Goal: Task Accomplishment & Management: Use online tool/utility

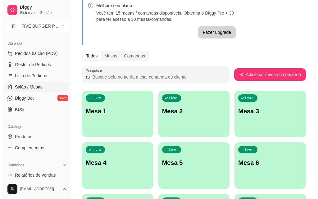
scroll to position [31, 0]
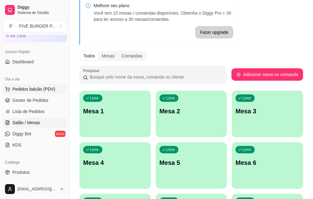
click at [43, 89] on span "Pedidos balcão (PDV)" at bounding box center [33, 89] width 43 height 6
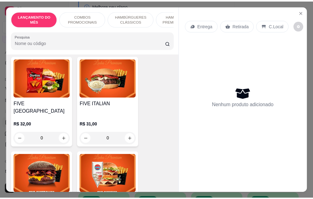
scroll to position [745, 0]
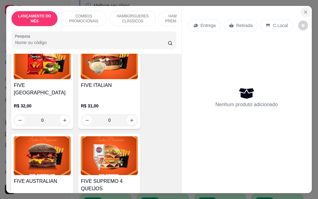
click at [303, 10] on icon "Close" at bounding box center [305, 12] width 5 height 5
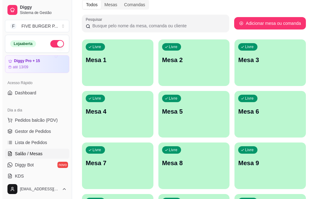
scroll to position [93, 0]
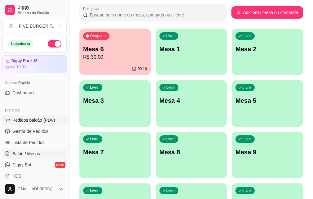
click at [41, 120] on span "Pedidos balcão (PDV)" at bounding box center [33, 120] width 43 height 6
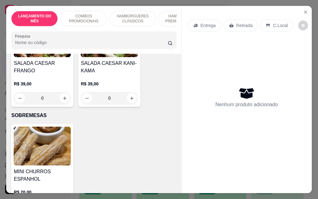
scroll to position [1863, 0]
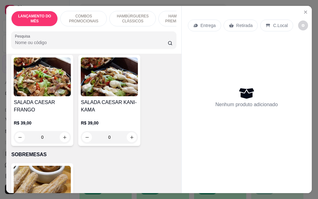
click at [60, 131] on div "0" at bounding box center [42, 137] width 57 height 12
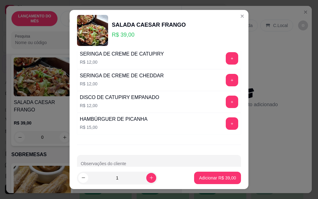
scroll to position [388, 0]
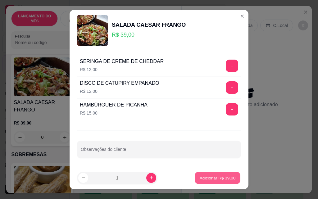
click at [206, 180] on p "Adicionar R$ 39,00" at bounding box center [218, 178] width 36 height 6
type input "1"
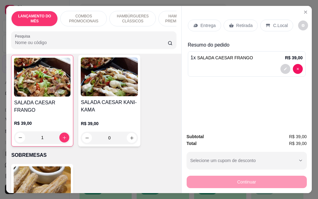
scroll to position [1863, 0]
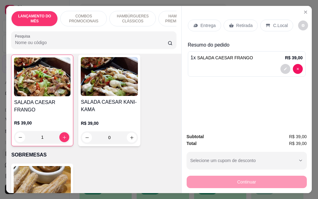
click at [236, 22] on p "Retirada" at bounding box center [244, 25] width 16 height 6
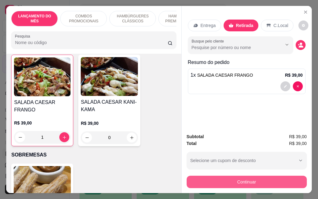
click at [236, 183] on button "Continuar" at bounding box center [247, 182] width 120 height 12
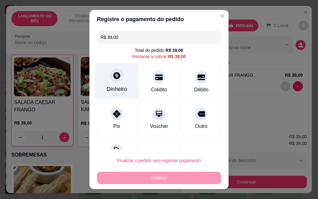
click at [118, 77] on div at bounding box center [117, 76] width 14 height 14
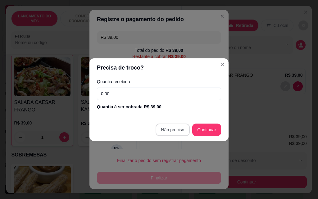
type input "R$ 0,00"
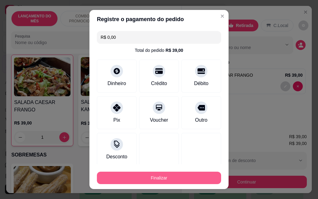
click at [176, 177] on button "Finalizar" at bounding box center [159, 178] width 124 height 12
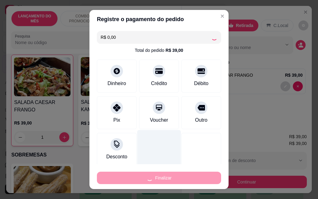
type input "0"
type input "-R$ 39,00"
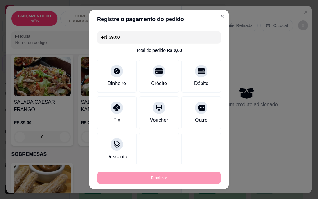
scroll to position [1863, 0]
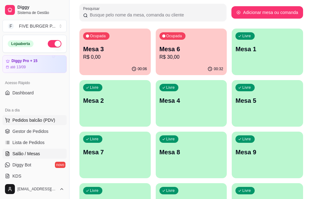
click at [36, 121] on span "Pedidos balcão (PDV)" at bounding box center [33, 120] width 43 height 6
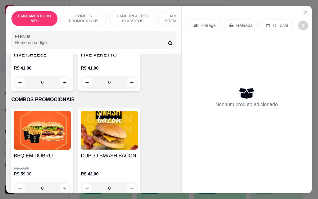
scroll to position [217, 0]
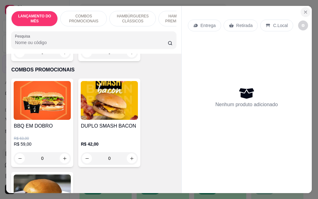
click at [301, 7] on button "Close" at bounding box center [305, 12] width 10 height 10
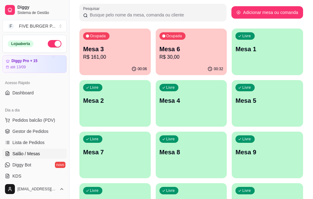
click at [122, 57] on p "R$ 161,00" at bounding box center [115, 56] width 64 height 7
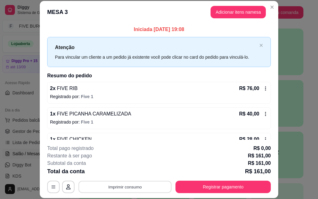
click at [156, 186] on button "Imprimir consumo" at bounding box center [125, 187] width 93 height 12
click at [116, 175] on button "IMPRESSORA" at bounding box center [124, 173] width 45 height 10
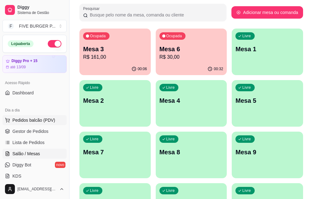
click at [34, 120] on span "Pedidos balcão (PDV)" at bounding box center [33, 120] width 43 height 6
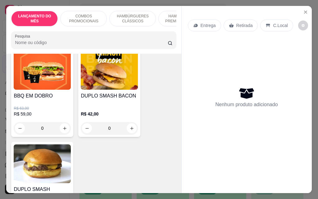
scroll to position [217, 0]
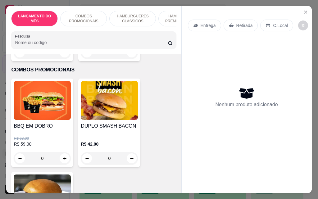
click at [130, 160] on div "0" at bounding box center [109, 158] width 57 height 12
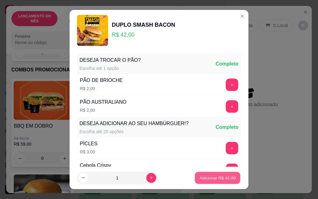
click at [195, 181] on button "Adicionar R$ 42,00" at bounding box center [218, 178] width 46 height 12
type input "1"
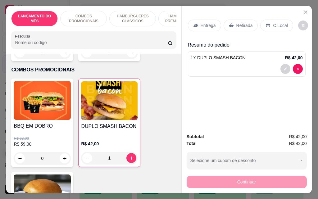
click at [201, 23] on p "Entrega" at bounding box center [208, 25] width 15 height 6
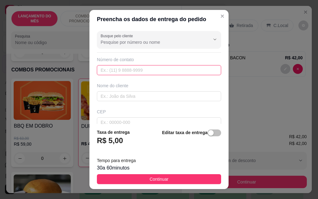
click at [173, 73] on input "text" at bounding box center [159, 70] width 124 height 10
type input "99525-9592"
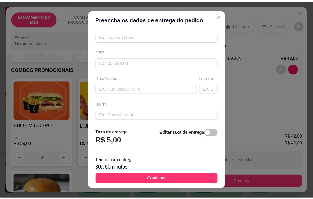
scroll to position [62, 0]
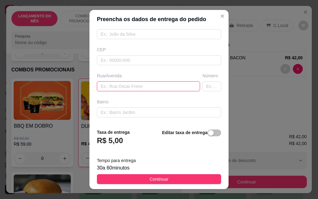
click at [142, 88] on input "text" at bounding box center [148, 86] width 103 height 10
type input "[PERSON_NAME]"
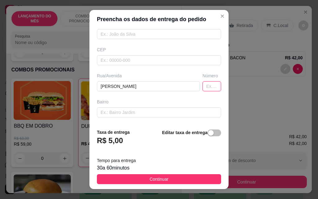
click at [202, 87] on input "text" at bounding box center [211, 86] width 19 height 10
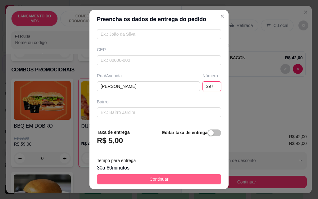
type input "297"
drag, startPoint x: 163, startPoint y: 183, endPoint x: 164, endPoint y: 179, distance: 3.9
click at [163, 183] on button "Continuar" at bounding box center [159, 179] width 124 height 10
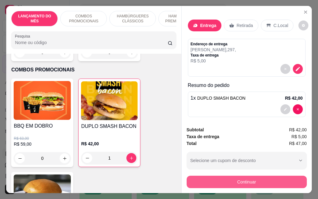
click at [229, 182] on button "Continuar" at bounding box center [247, 182] width 120 height 12
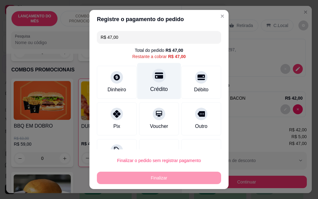
click at [152, 75] on div at bounding box center [159, 76] width 14 height 14
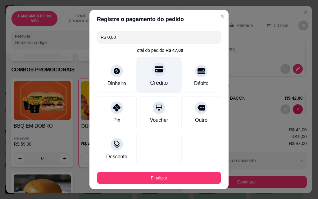
type input "R$ 0,00"
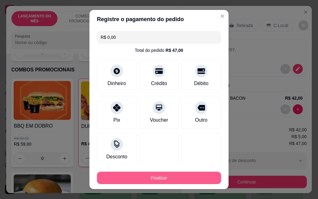
click at [163, 178] on button "Finalizar" at bounding box center [159, 178] width 124 height 12
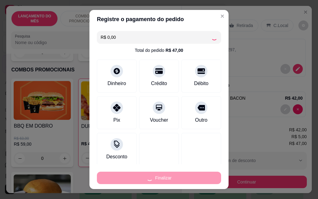
type input "0"
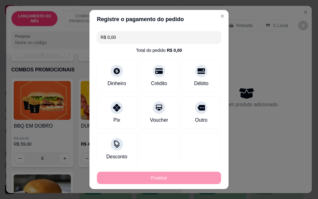
type input "-R$ 47,00"
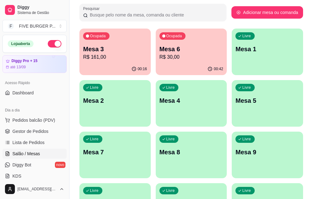
click at [173, 46] on p "Mesa 6" at bounding box center [192, 49] width 64 height 9
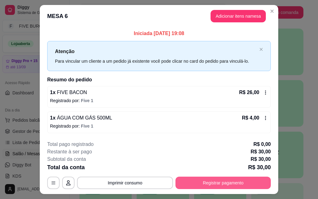
click at [195, 183] on button "Registrar pagamento" at bounding box center [222, 183] width 95 height 12
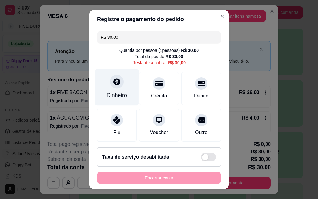
click at [105, 84] on div "Dinheiro" at bounding box center [117, 87] width 44 height 36
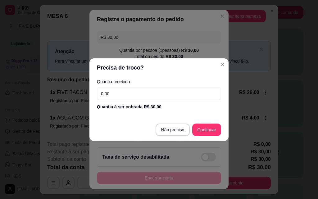
click at [112, 95] on input "0,00" at bounding box center [159, 94] width 124 height 12
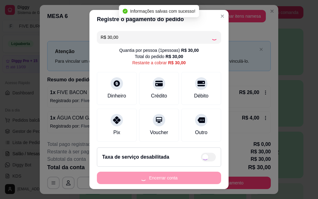
type input "R$ 0,00"
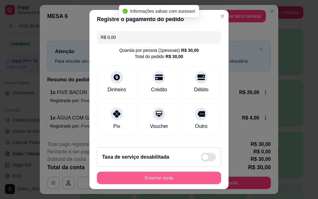
click at [174, 183] on button "Encerrar conta" at bounding box center [159, 178] width 124 height 12
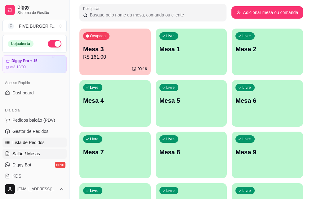
click at [37, 144] on span "Lista de Pedidos" at bounding box center [28, 142] width 32 height 6
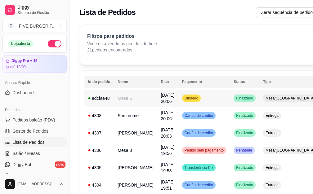
click at [157, 105] on td "[DATE] 20:06" at bounding box center [167, 98] width 21 height 17
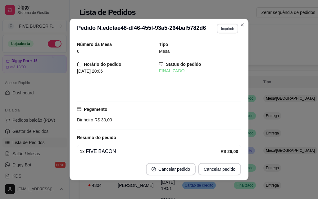
click at [223, 30] on button "Imprimir" at bounding box center [227, 29] width 21 height 10
click at [216, 50] on button "IMPRESSORA" at bounding box center [213, 50] width 43 height 10
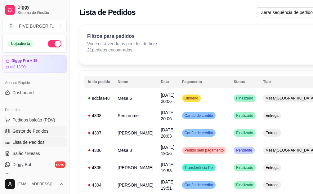
click at [44, 128] on span "Gestor de Pedidos" at bounding box center [30, 131] width 36 height 6
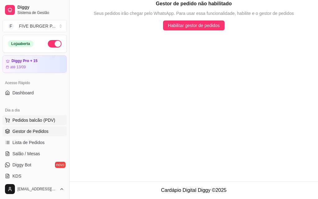
click at [49, 120] on span "Pedidos balcão (PDV)" at bounding box center [33, 120] width 43 height 6
